Goal: Find specific page/section: Find specific page/section

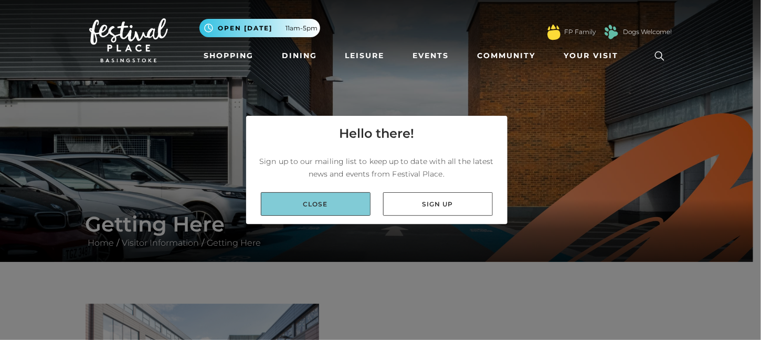
click at [337, 207] on link "Close" at bounding box center [316, 204] width 110 height 24
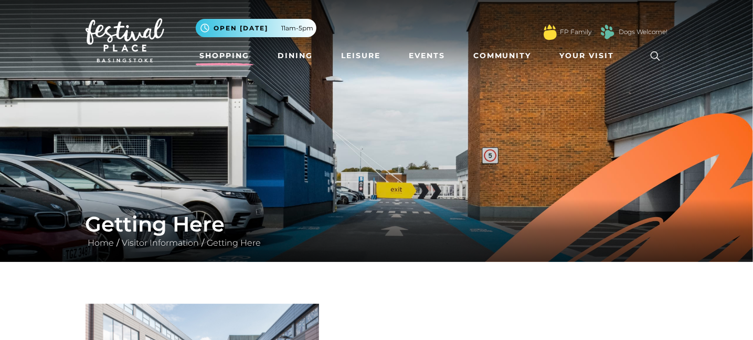
click at [223, 51] on link "Shopping" at bounding box center [225, 55] width 58 height 19
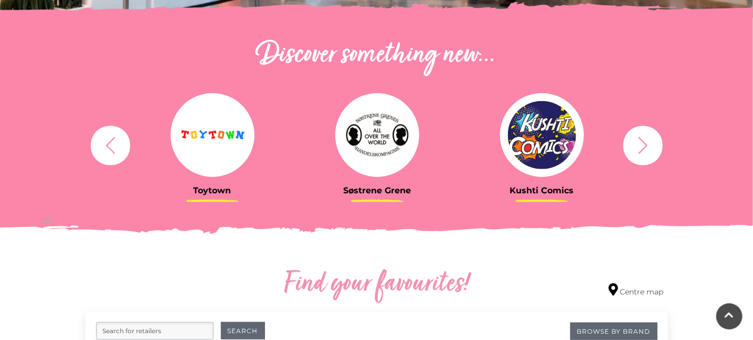
scroll to position [454, 0]
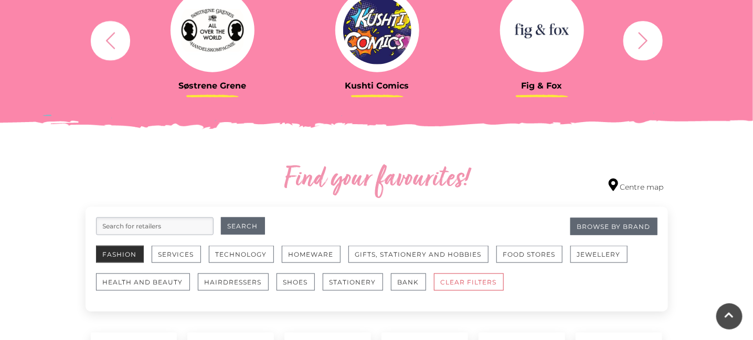
click at [110, 253] on button "Fashion" at bounding box center [120, 254] width 48 height 17
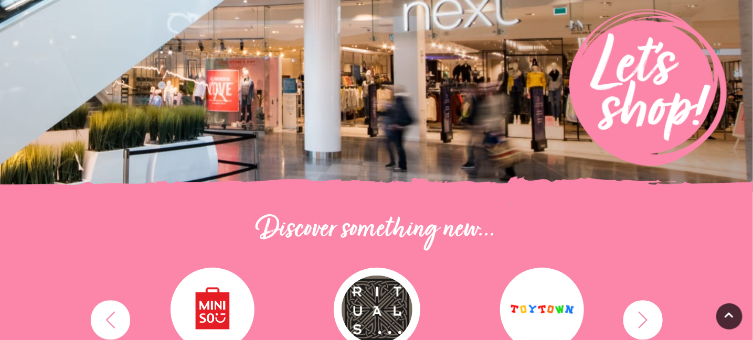
scroll to position [315, 0]
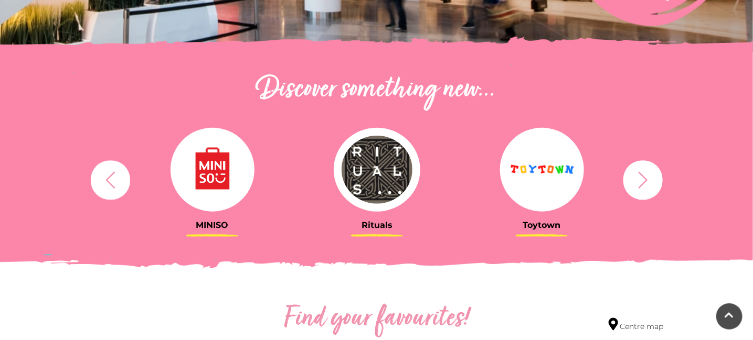
click at [642, 179] on icon "button" at bounding box center [642, 179] width 19 height 19
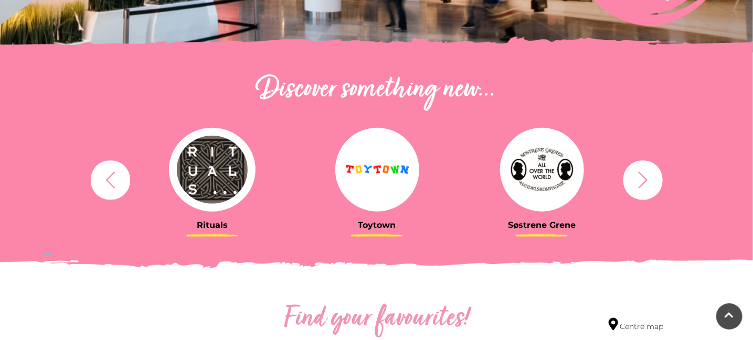
click at [642, 179] on icon "button" at bounding box center [642, 179] width 19 height 19
click at [645, 177] on icon "button" at bounding box center [642, 179] width 19 height 19
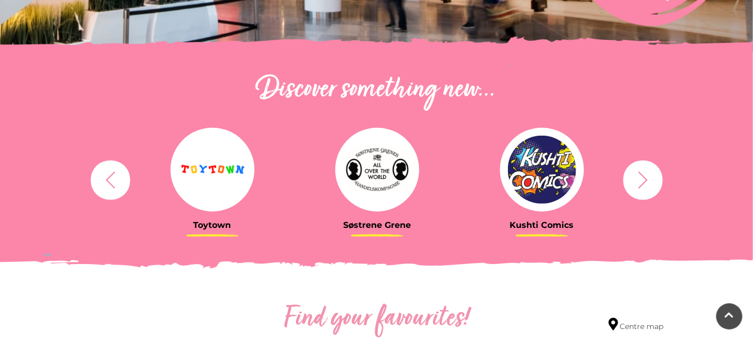
click at [645, 177] on icon "button" at bounding box center [642, 179] width 19 height 19
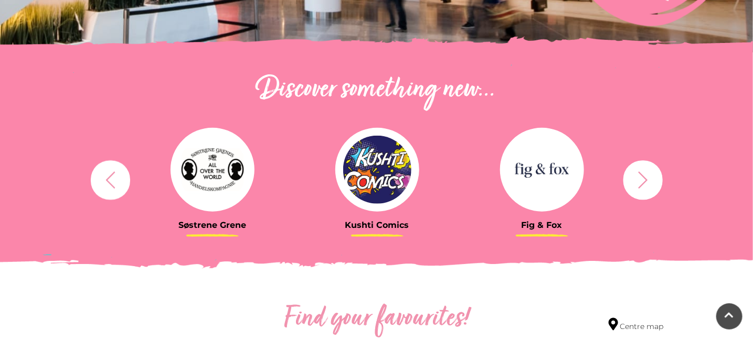
click at [645, 177] on icon "button" at bounding box center [642, 179] width 19 height 19
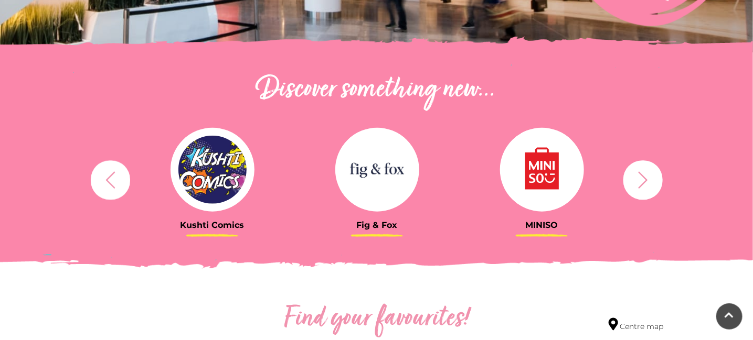
click at [645, 177] on icon "button" at bounding box center [642, 179] width 19 height 19
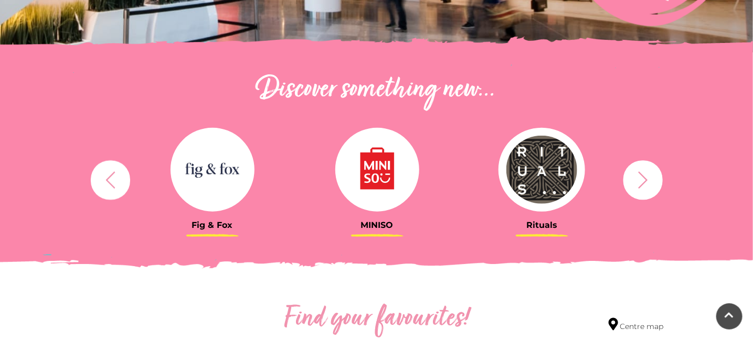
click at [645, 177] on icon "button" at bounding box center [642, 179] width 19 height 19
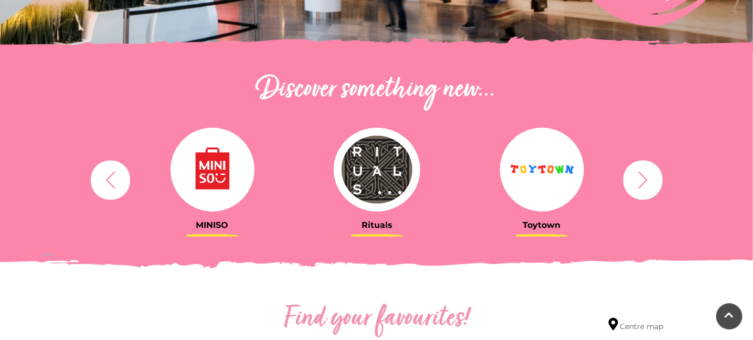
click at [645, 177] on icon "button" at bounding box center [642, 179] width 19 height 19
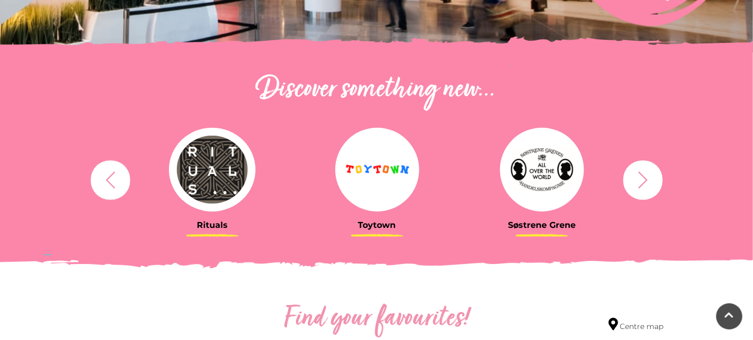
click at [645, 177] on icon "button" at bounding box center [642, 179] width 19 height 19
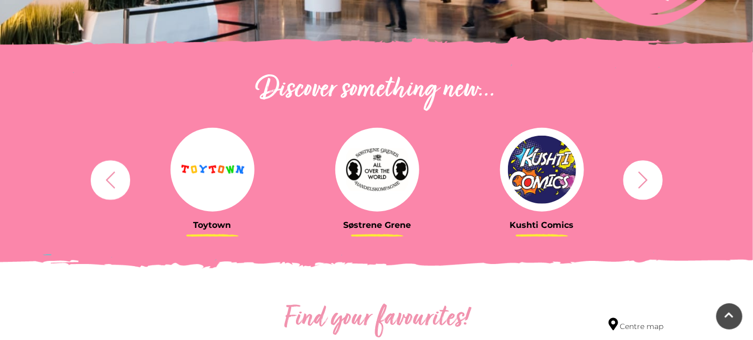
click at [645, 177] on icon "button" at bounding box center [642, 179] width 19 height 19
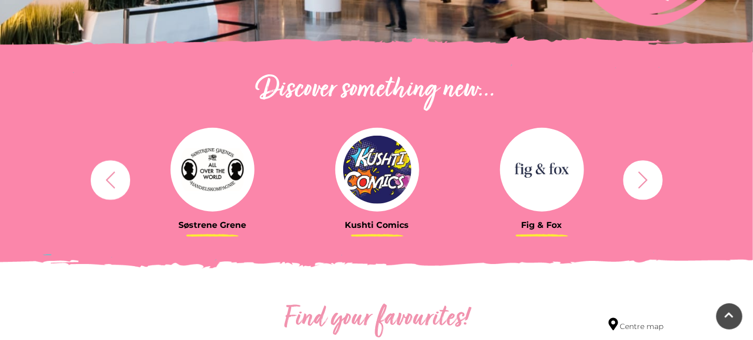
click at [645, 177] on icon "button" at bounding box center [642, 179] width 19 height 19
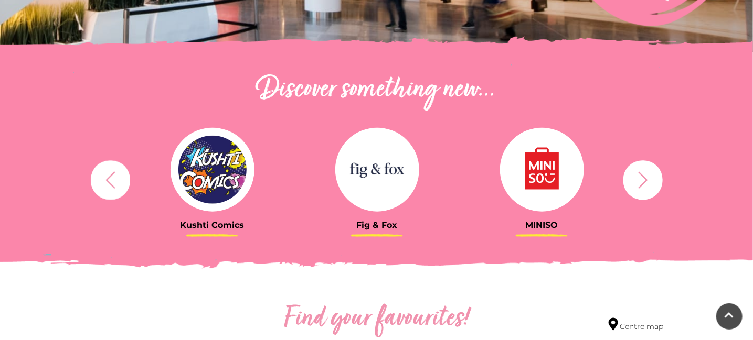
click at [645, 177] on icon "button" at bounding box center [642, 179] width 19 height 19
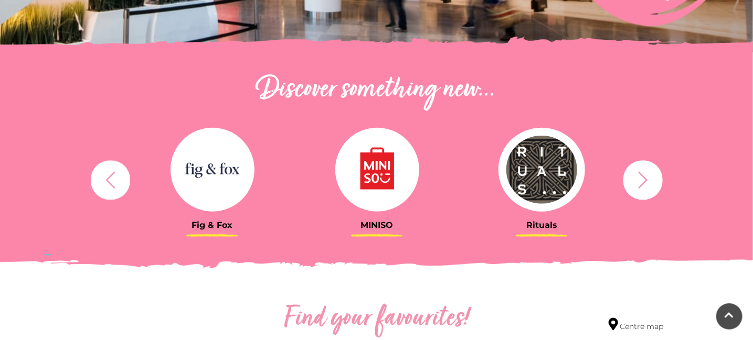
click at [645, 177] on icon "button" at bounding box center [642, 179] width 19 height 19
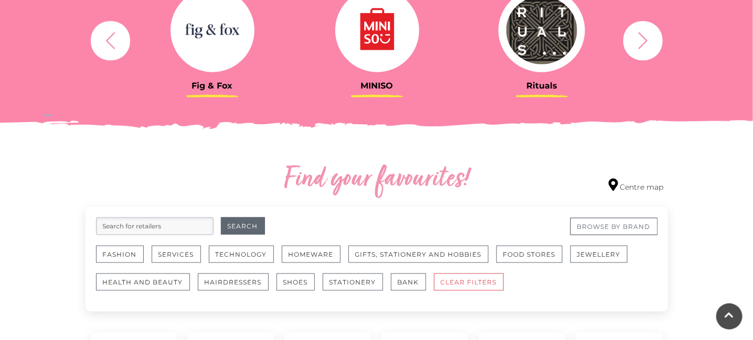
click at [624, 227] on link "Browse By Brand" at bounding box center [613, 226] width 87 height 17
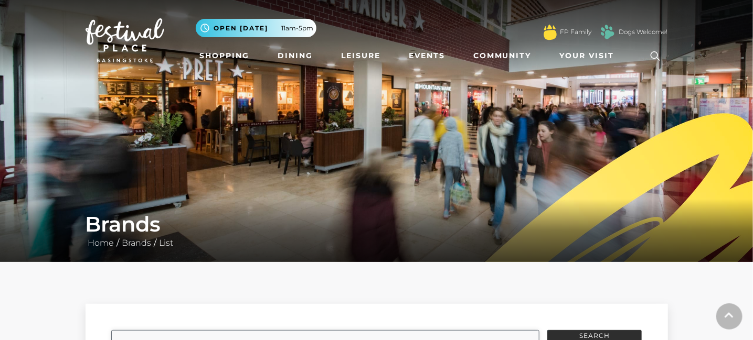
scroll to position [175, 0]
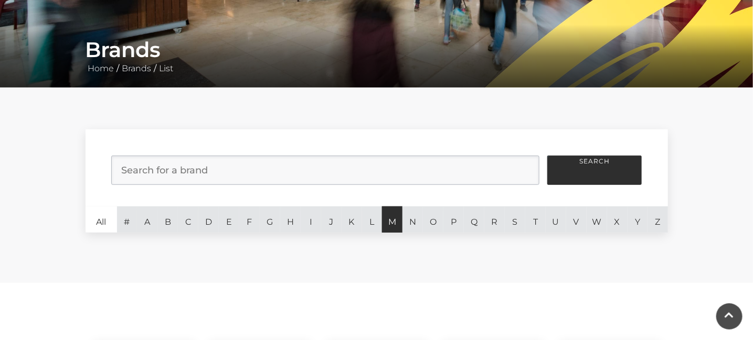
click at [393, 220] on link "M" at bounding box center [392, 220] width 20 height 26
click at [238, 170] on input "search" at bounding box center [325, 170] width 428 height 29
click at [581, 169] on button "Search" at bounding box center [594, 170] width 94 height 29
click at [607, 159] on button "Search" at bounding box center [594, 170] width 94 height 29
click at [206, 159] on input "M&S" at bounding box center [325, 170] width 428 height 29
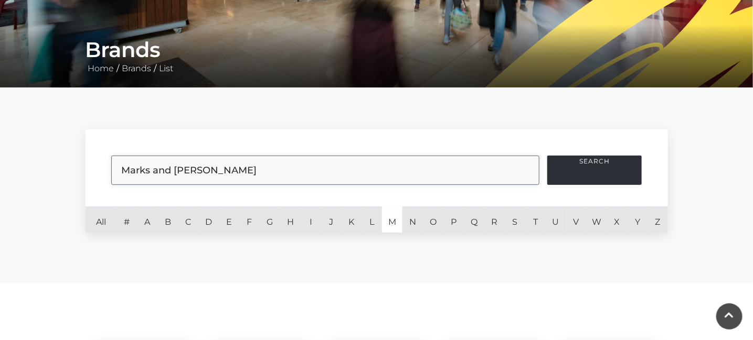
type input "Marks and spencer"
click at [559, 173] on button "Search" at bounding box center [594, 170] width 94 height 29
click at [544, 120] on div "Filter brands Search for a brand Marks and spencer Search All # A B C D E F G H…" at bounding box center [376, 186] width 753 height 196
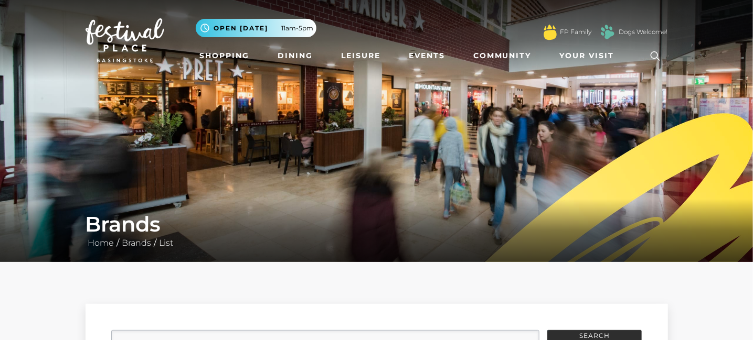
scroll to position [140, 0]
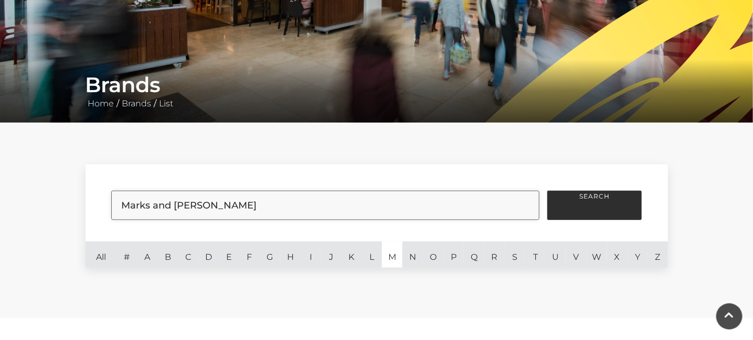
click at [525, 206] on input "Marks and spencer" at bounding box center [325, 205] width 428 height 29
click at [390, 253] on link "M" at bounding box center [392, 255] width 20 height 26
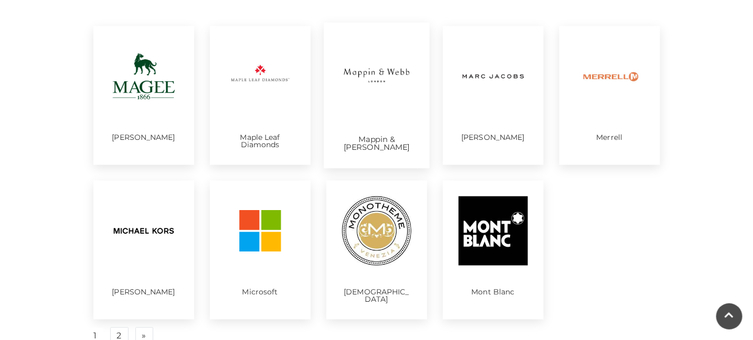
scroll to position [629, 0]
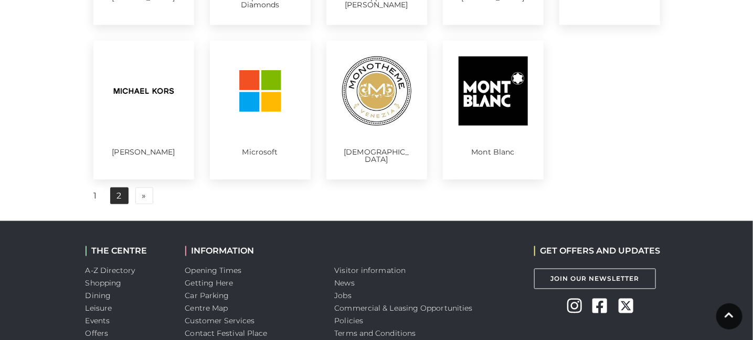
click at [119, 198] on link "2" at bounding box center [119, 196] width 18 height 17
